Goal: Navigation & Orientation: Find specific page/section

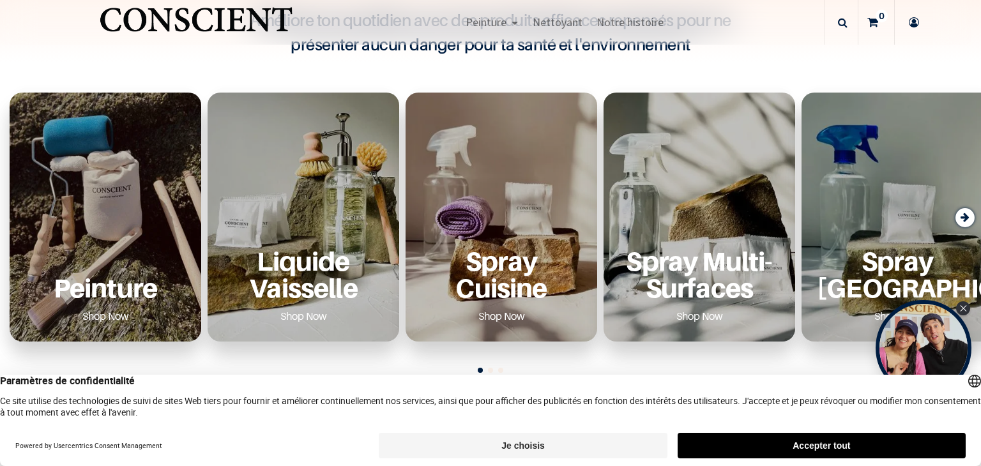
scroll to position [447, 0]
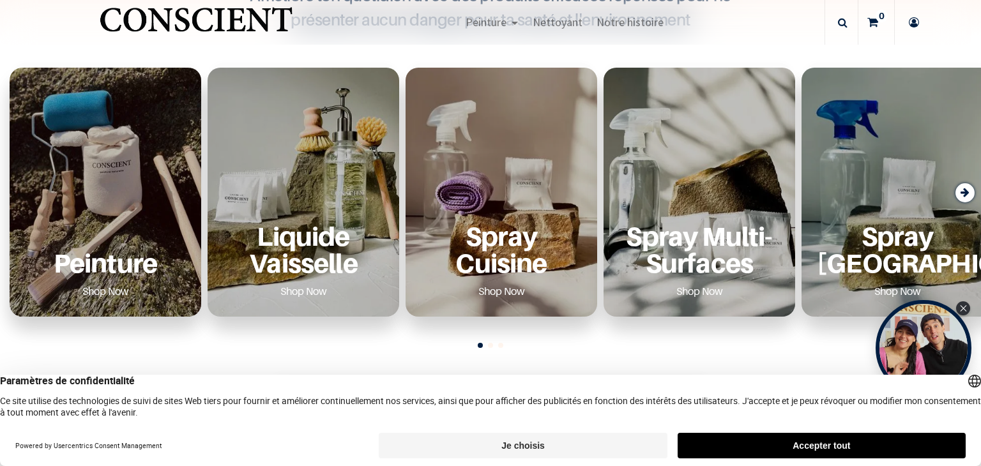
click at [107, 250] on p "Peinture" at bounding box center [105, 263] width 161 height 26
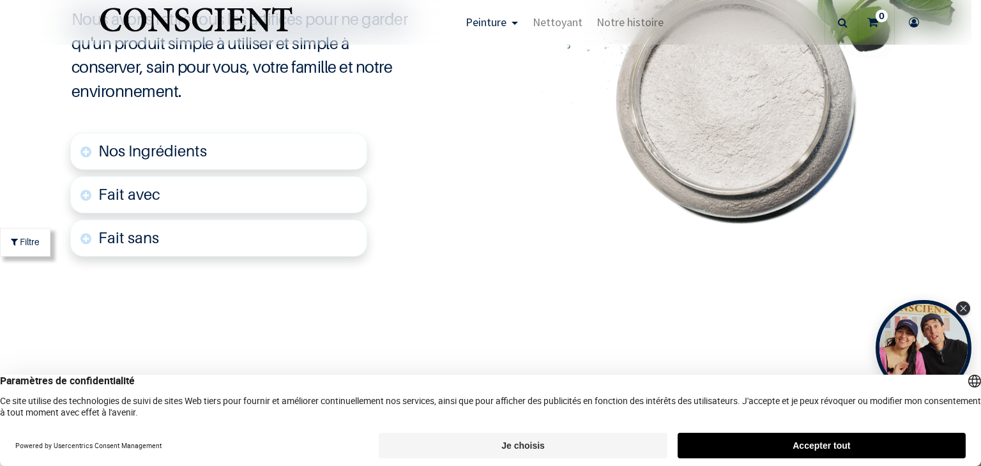
scroll to position [3194, 0]
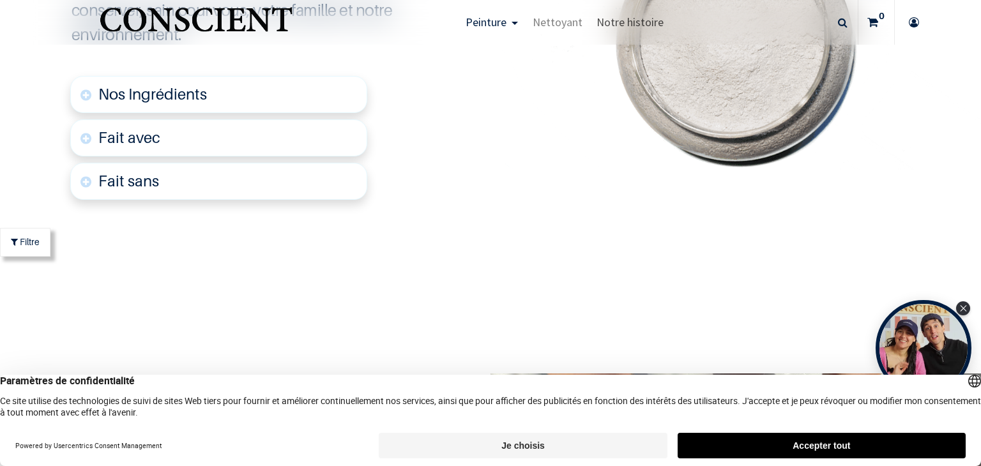
click at [620, 25] on span "Notre histoire" at bounding box center [630, 22] width 67 height 15
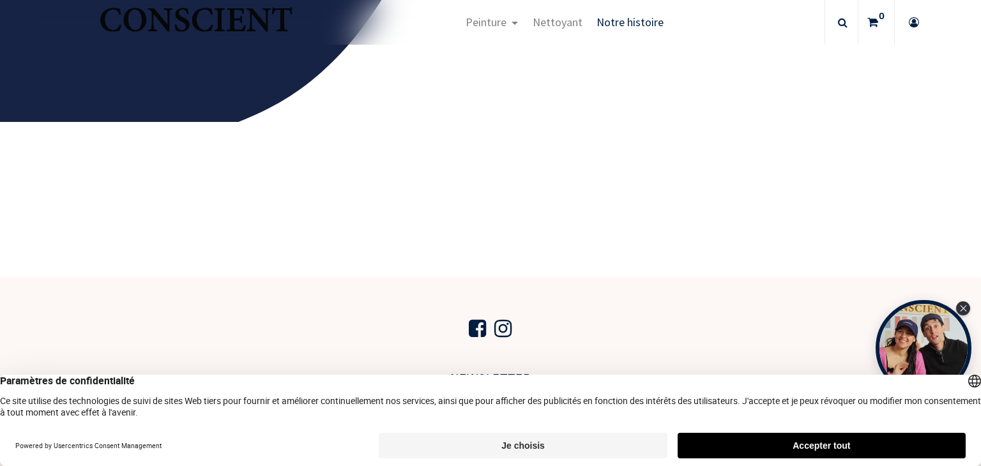
scroll to position [2341, 0]
